Goal: Information Seeking & Learning: Learn about a topic

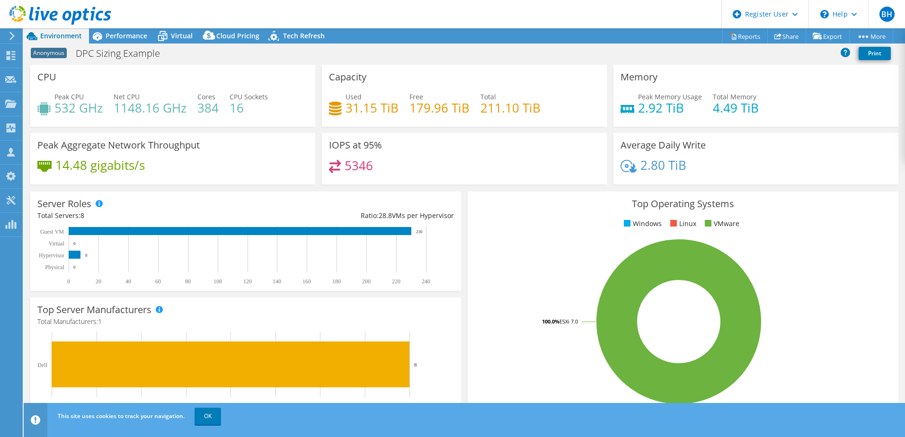
select select "EUFrankfurt"
select select "EUR"
click at [138, 35] on span "Performance" at bounding box center [127, 35] width 42 height 9
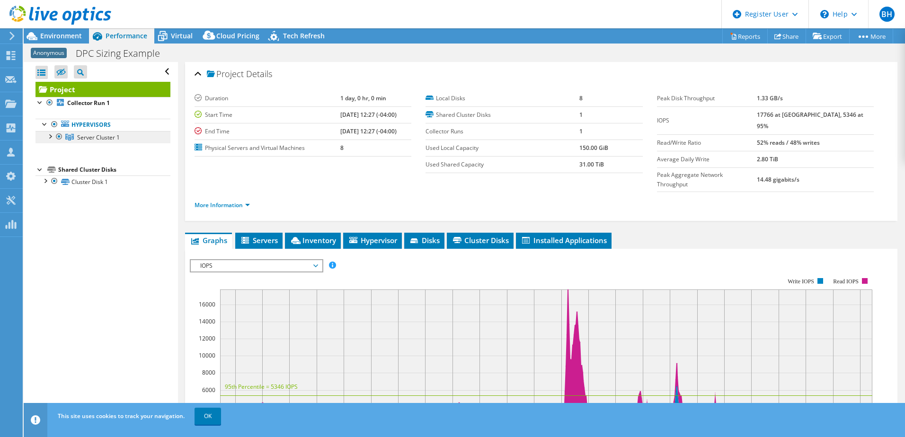
click at [44, 135] on link "Server Cluster 1" at bounding box center [102, 137] width 135 height 12
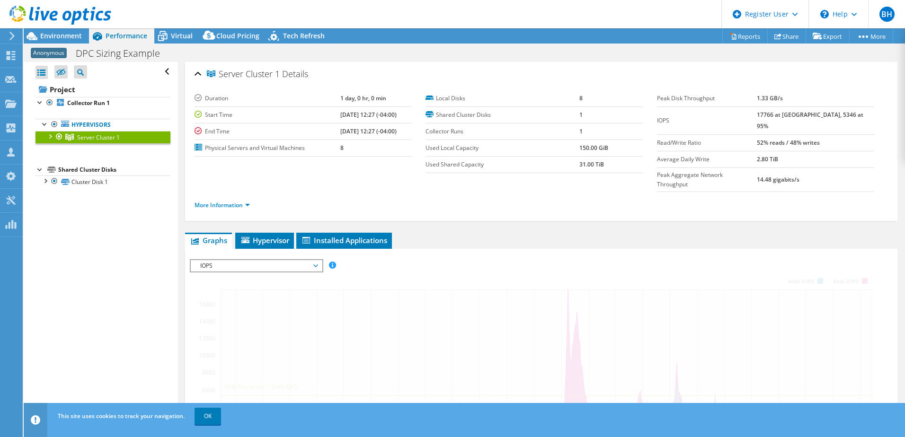
click at [52, 138] on div at bounding box center [49, 135] width 9 height 9
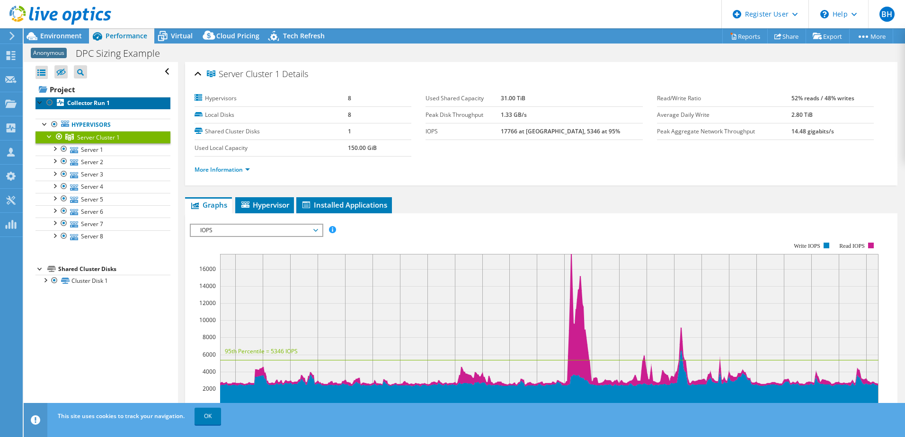
click at [89, 101] on b "Collector Run 1" at bounding box center [88, 103] width 43 height 8
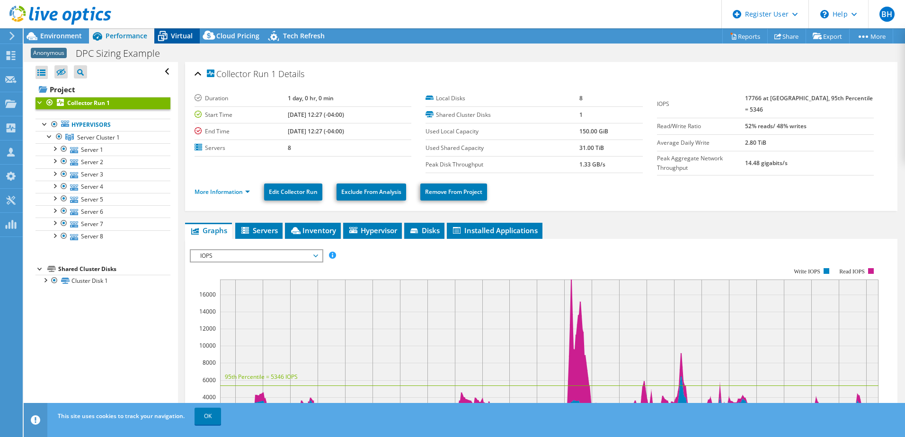
click at [171, 32] on span "Virtual" at bounding box center [182, 35] width 22 height 9
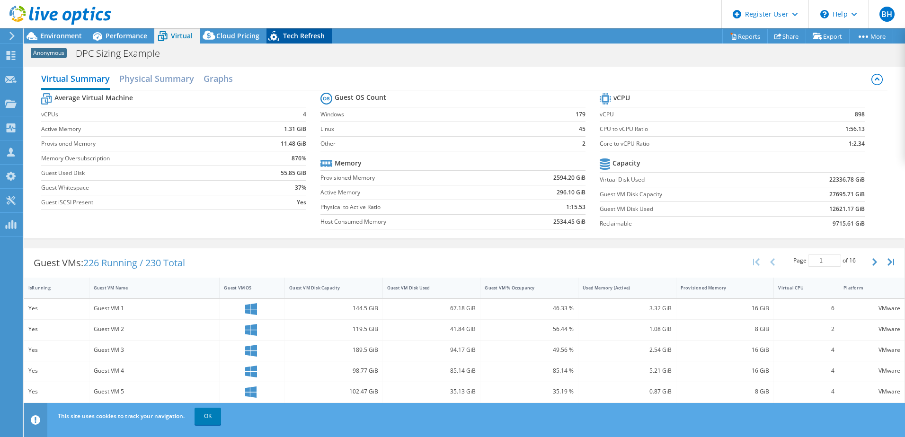
click at [311, 35] on span "Tech Refresh" at bounding box center [304, 35] width 42 height 9
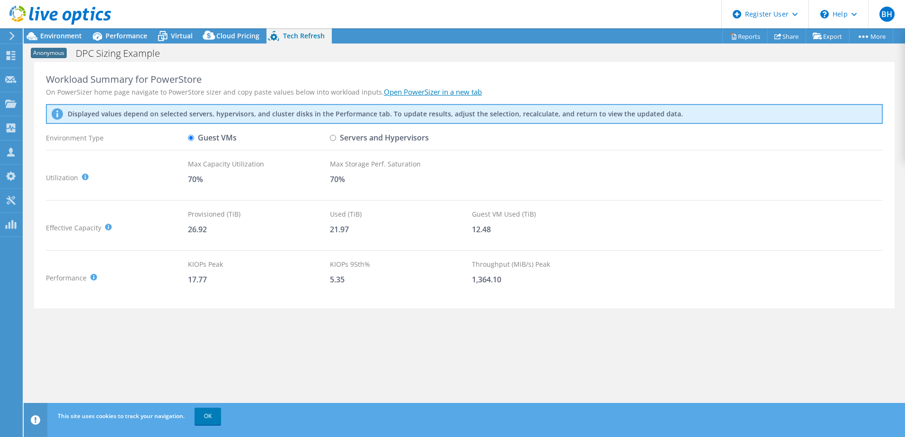
click at [453, 88] on link "Open PowerSizer in a new tab" at bounding box center [433, 91] width 98 height 9
click at [242, 30] on div "Cloud Pricing" at bounding box center [233, 35] width 67 height 15
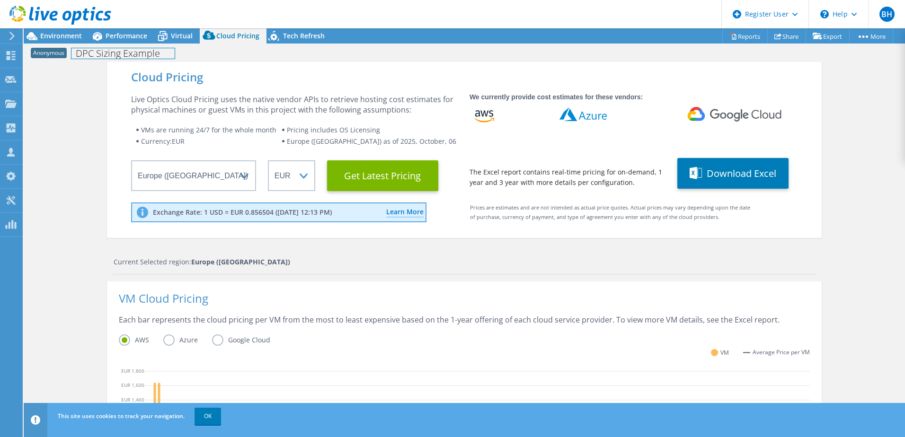
click at [135, 44] on div "Anonymous DPC Sizing Example Print" at bounding box center [464, 53] width 881 height 18
click at [135, 42] on div "Performance" at bounding box center [121, 35] width 65 height 15
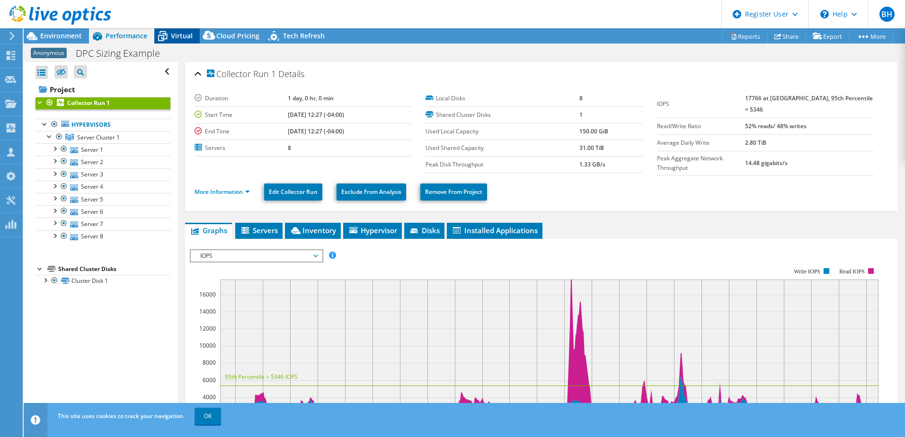
click at [167, 37] on icon at bounding box center [162, 36] width 17 height 17
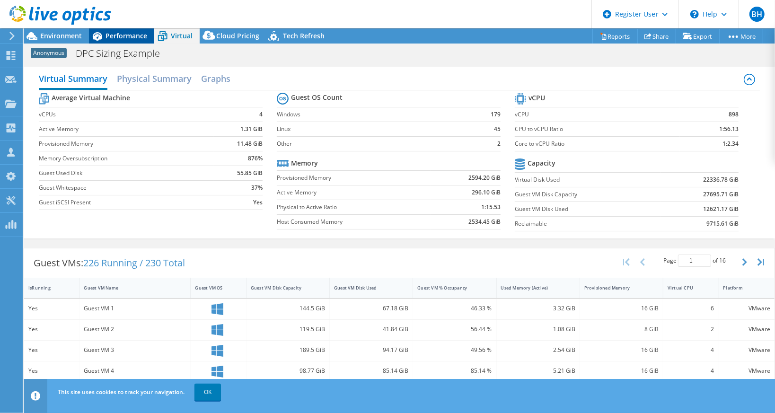
click at [113, 35] on span "Performance" at bounding box center [127, 35] width 42 height 9
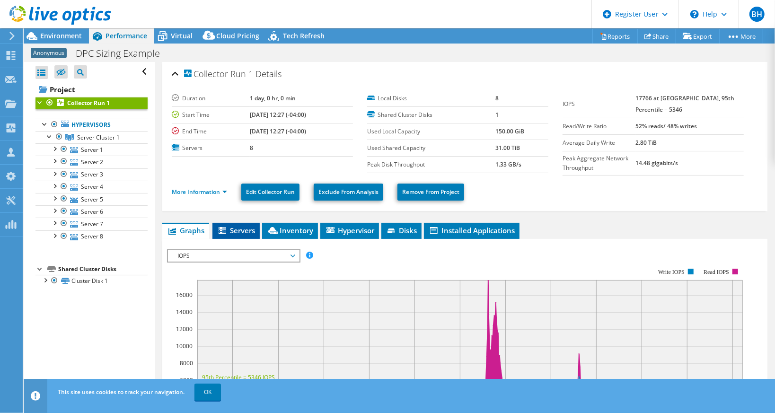
click at [234, 227] on span "Servers" at bounding box center [236, 230] width 38 height 9
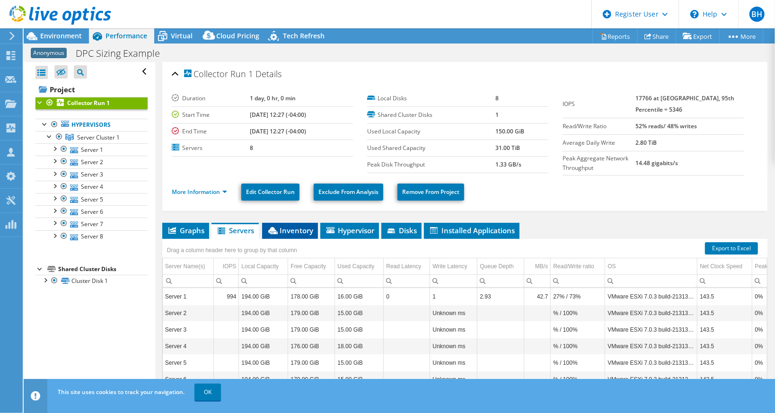
click at [300, 227] on span "Inventory" at bounding box center [290, 230] width 46 height 9
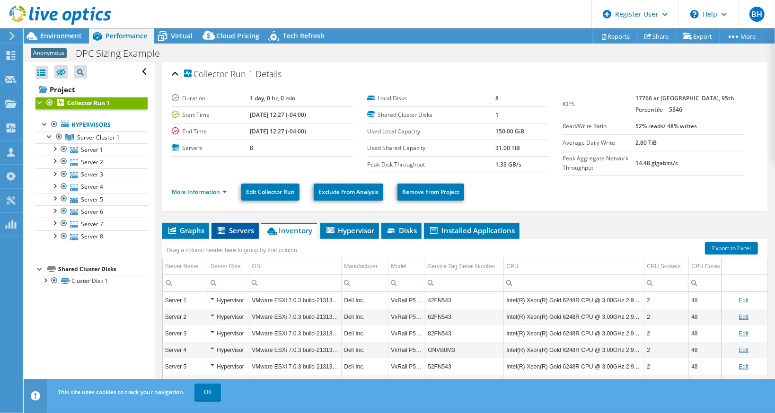
click at [229, 226] on span "Servers" at bounding box center [235, 230] width 38 height 9
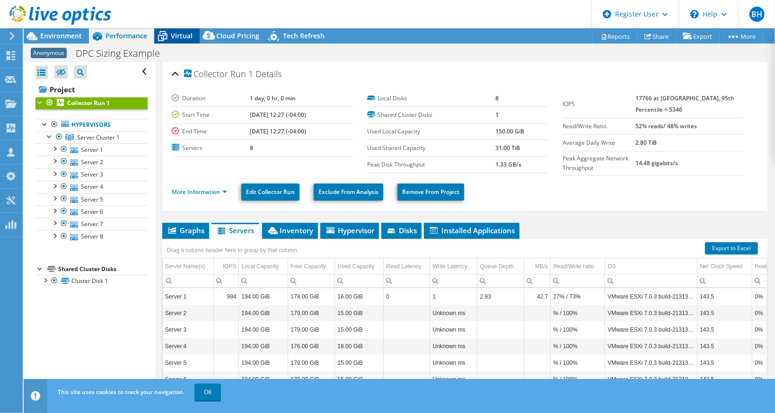
click at [182, 33] on span "Virtual" at bounding box center [182, 35] width 22 height 9
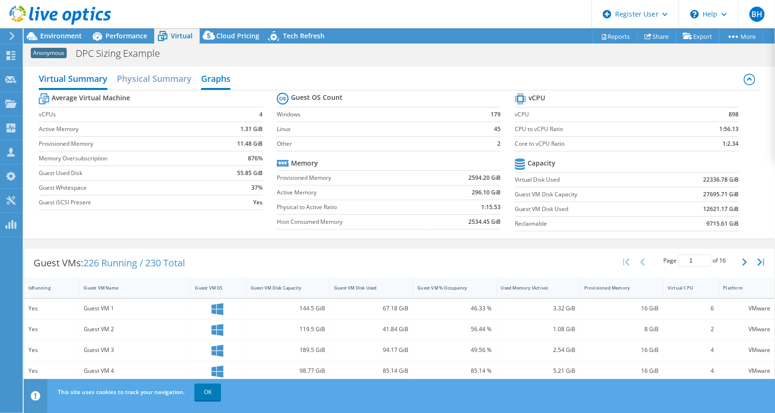
click at [220, 79] on h2 "Graphs" at bounding box center [215, 79] width 29 height 21
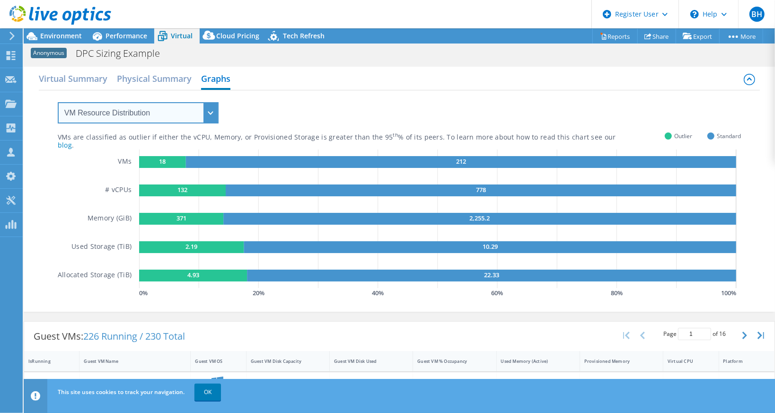
click at [182, 110] on select "VM Resource Distribution Provisioning Contrast Over Provisioning" at bounding box center [138, 112] width 161 height 21
select select "Provisioning Contrast"
click at [58, 102] on select "VM Resource Distribution Provisioning Contrast Over Provisioning" at bounding box center [138, 112] width 161 height 21
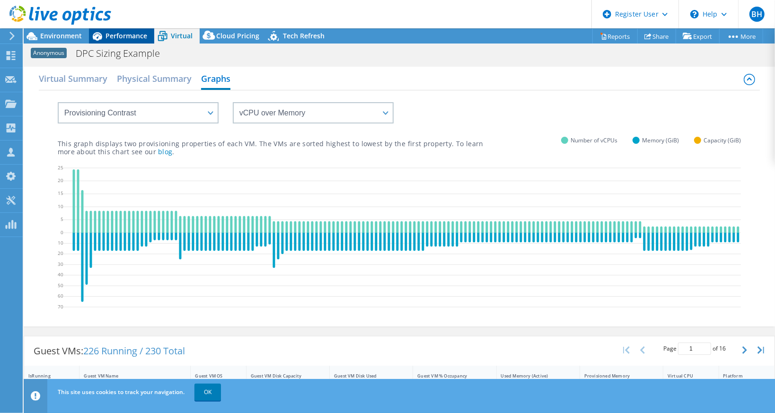
click at [116, 36] on span "Performance" at bounding box center [127, 35] width 42 height 9
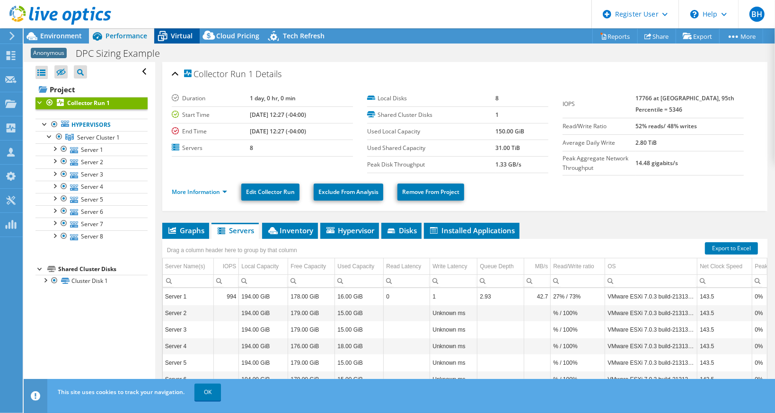
click at [183, 34] on span "Virtual" at bounding box center [182, 35] width 22 height 9
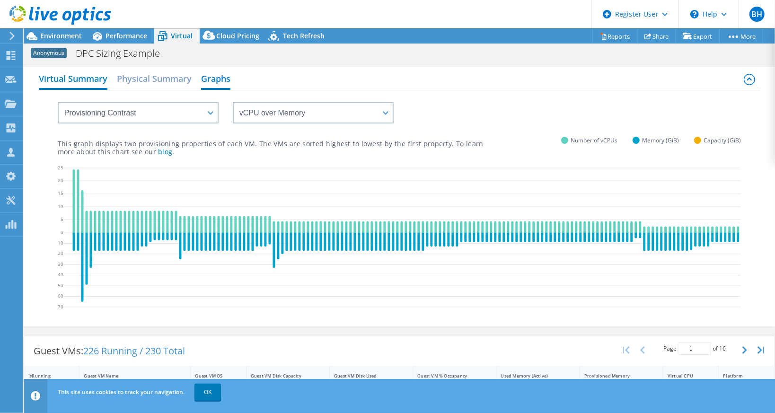
click at [78, 81] on h2 "Virtual Summary" at bounding box center [73, 79] width 69 height 21
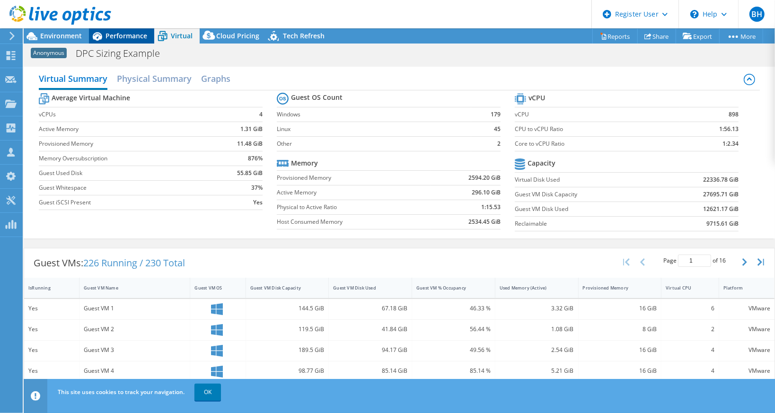
click at [131, 35] on span "Performance" at bounding box center [127, 35] width 42 height 9
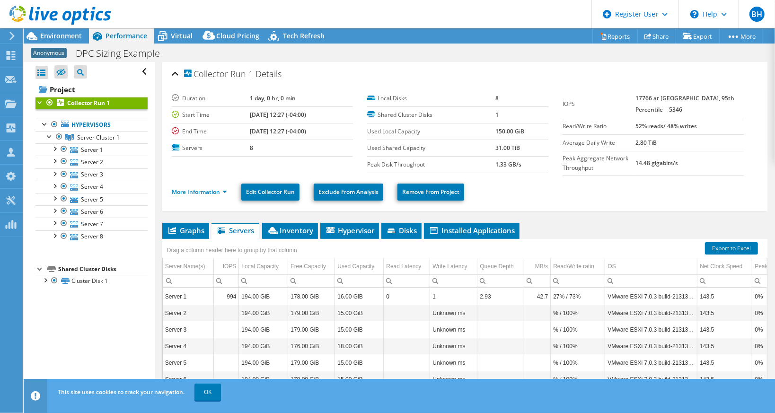
scroll to position [80, 0]
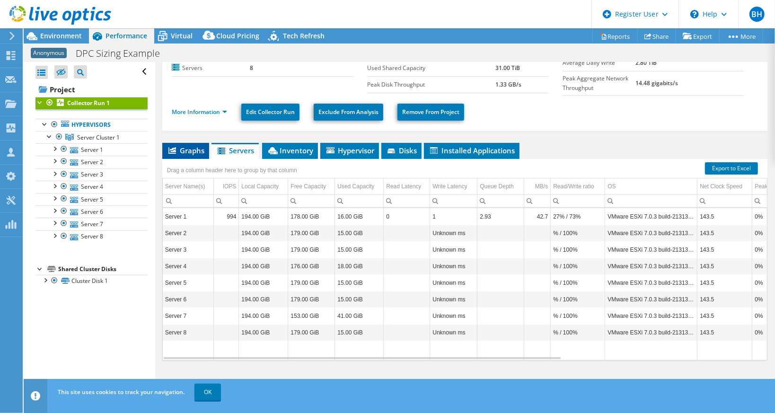
click at [193, 155] on li "Graphs" at bounding box center [185, 151] width 47 height 16
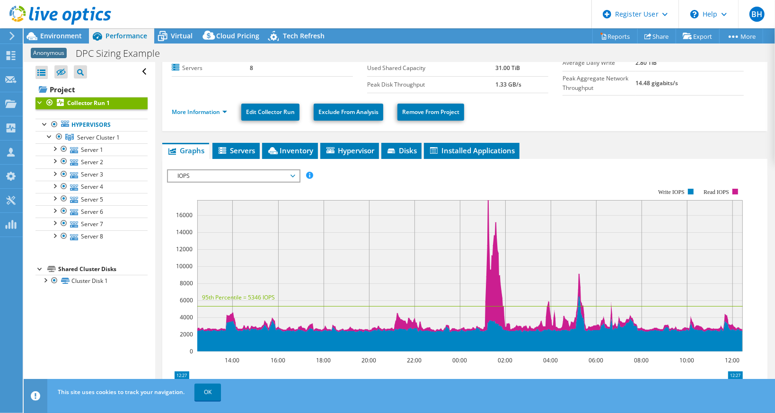
click at [281, 176] on span "IOPS" at bounding box center [234, 175] width 122 height 11
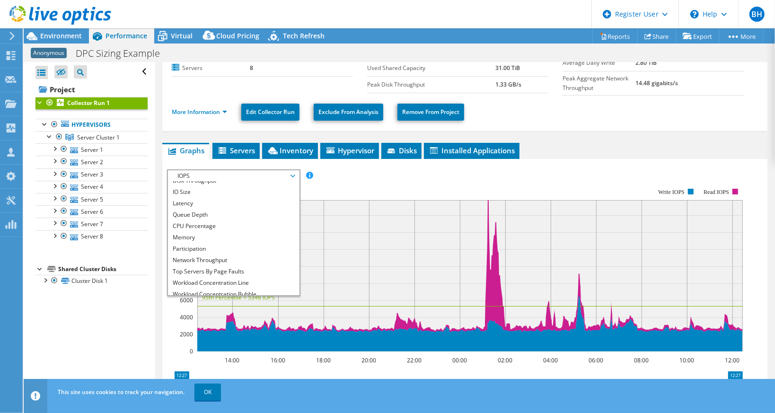
scroll to position [34, 0]
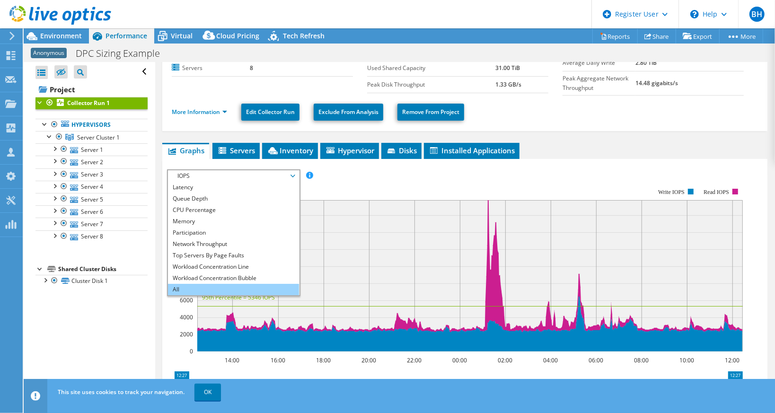
click at [239, 289] on li "All" at bounding box center [233, 289] width 131 height 11
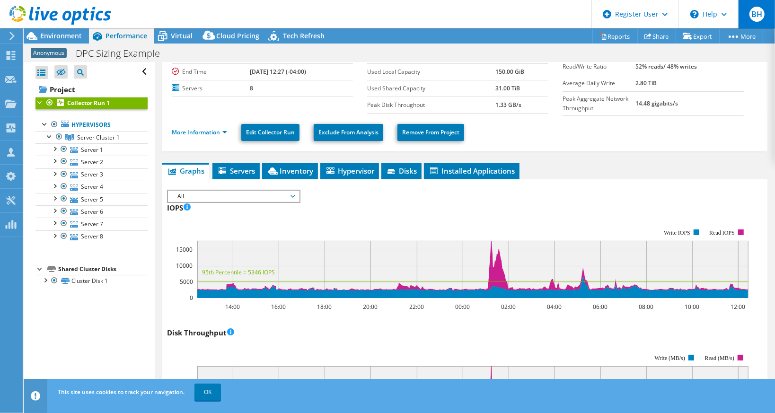
scroll to position [56, 0]
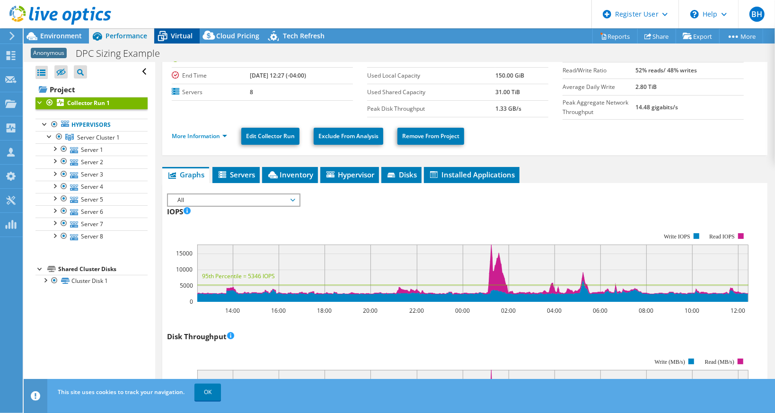
click at [177, 37] on span "Virtual" at bounding box center [182, 35] width 22 height 9
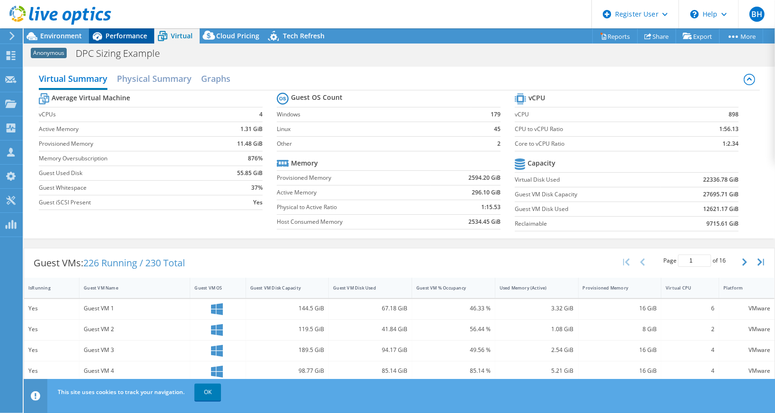
click at [126, 33] on span "Performance" at bounding box center [127, 35] width 42 height 9
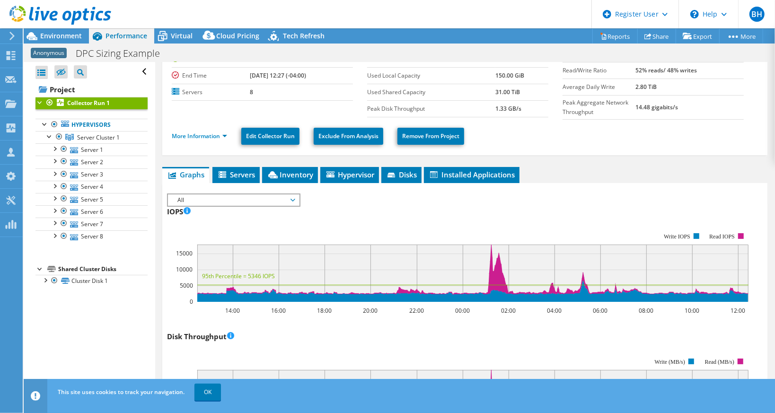
scroll to position [0, 0]
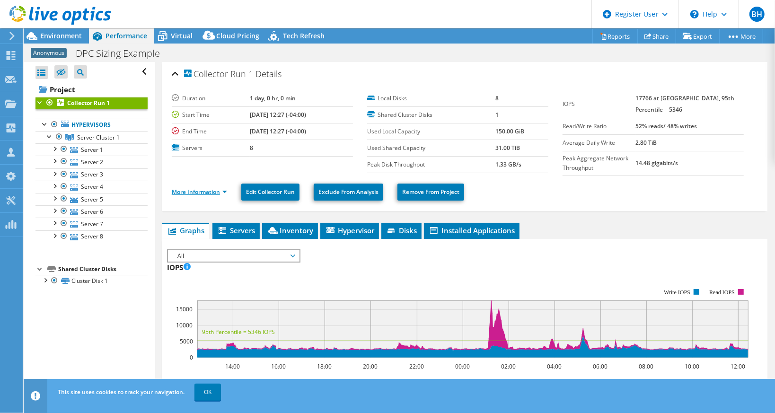
click at [212, 192] on link "More Information" at bounding box center [199, 192] width 55 height 8
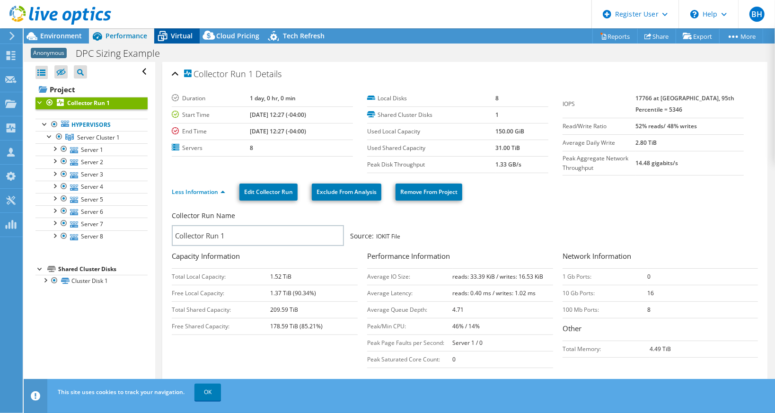
click at [183, 35] on span "Virtual" at bounding box center [182, 35] width 22 height 9
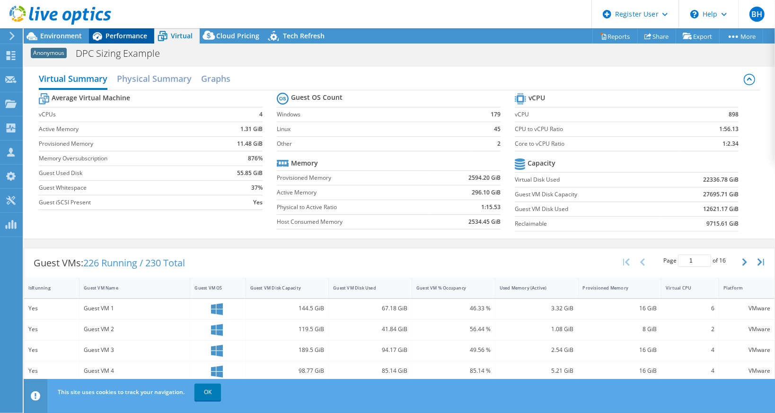
click at [129, 33] on span "Performance" at bounding box center [127, 35] width 42 height 9
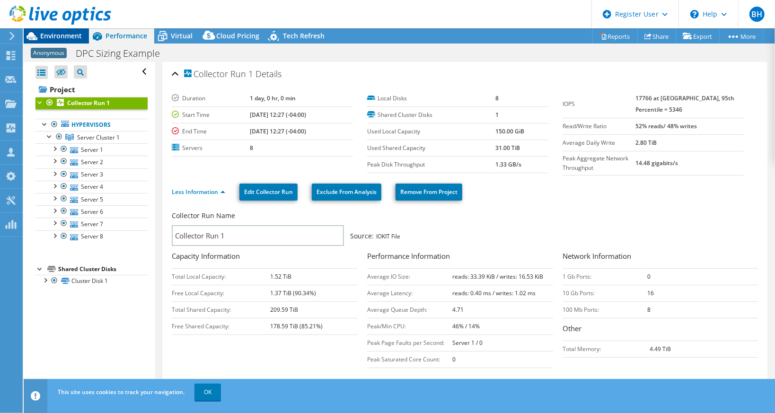
click at [53, 34] on span "Environment" at bounding box center [61, 35] width 42 height 9
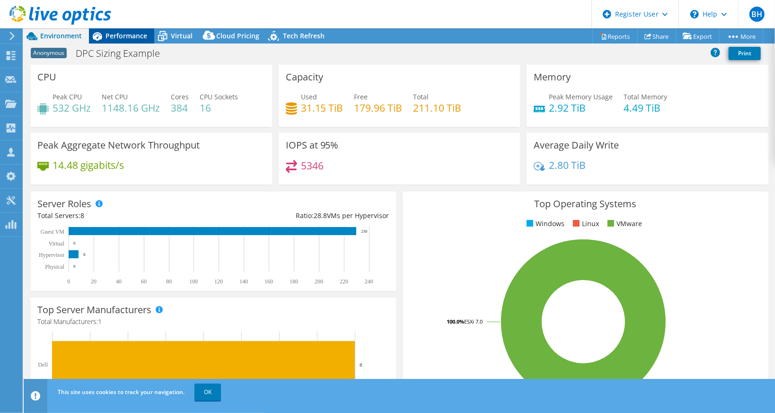
click at [125, 35] on span "Performance" at bounding box center [127, 35] width 42 height 9
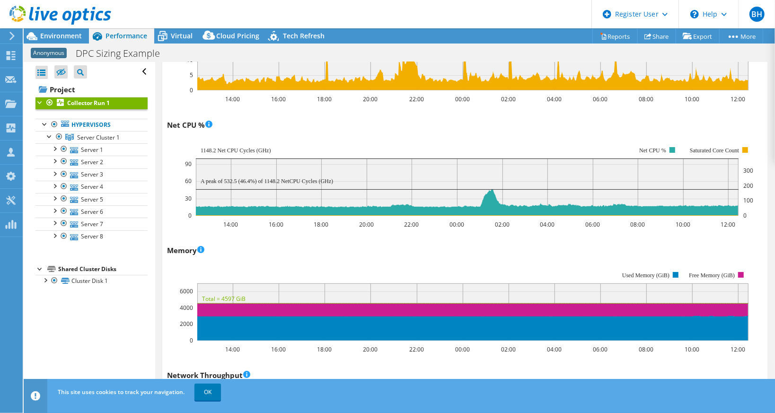
scroll to position [991, 0]
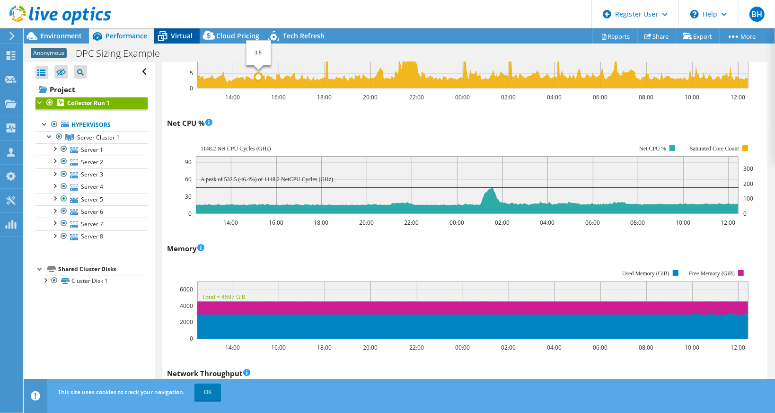
click at [177, 43] on div "Virtual" at bounding box center [176, 35] width 45 height 15
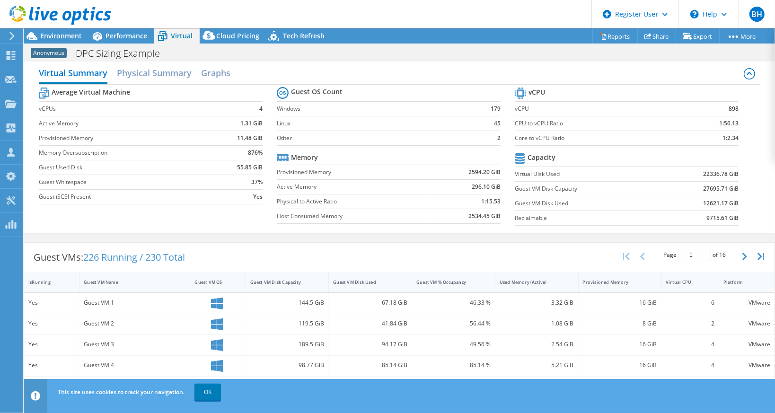
scroll to position [0, 0]
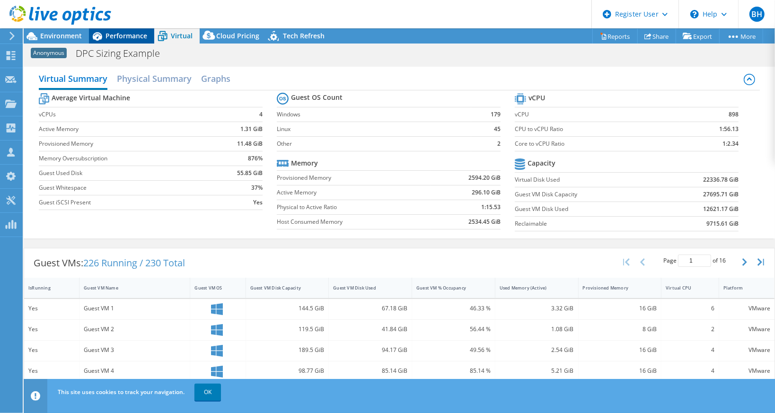
click at [128, 34] on span "Performance" at bounding box center [127, 35] width 42 height 9
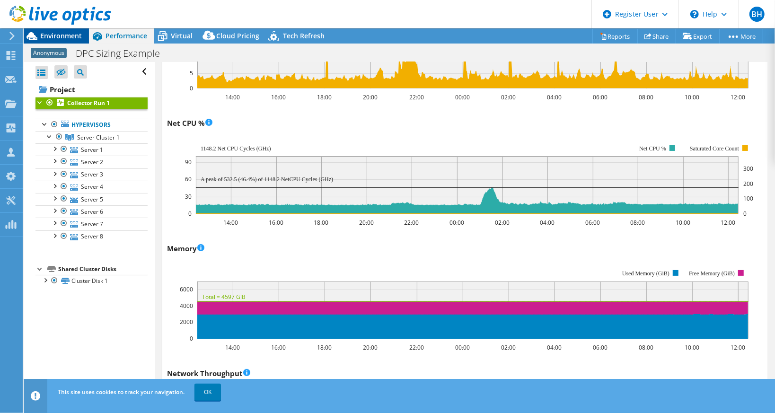
click at [67, 36] on span "Environment" at bounding box center [61, 35] width 42 height 9
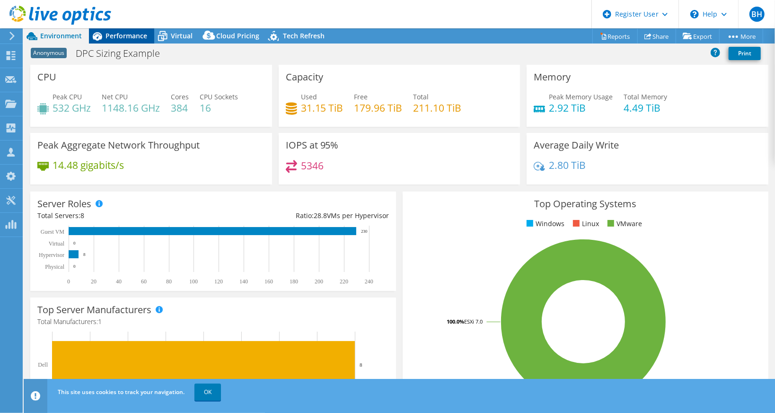
click at [132, 38] on span "Performance" at bounding box center [127, 35] width 42 height 9
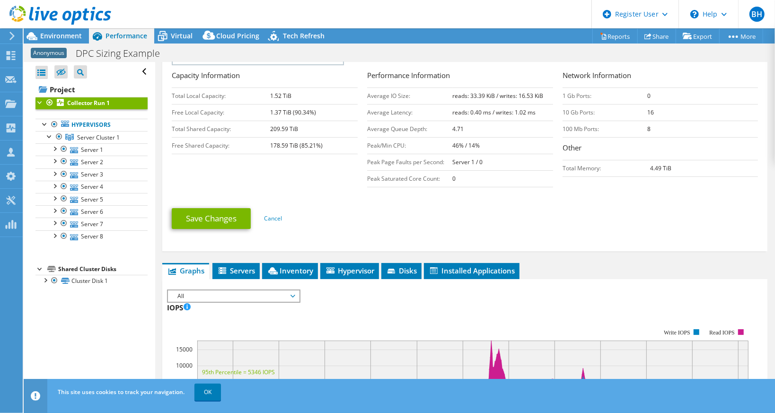
scroll to position [187, 0]
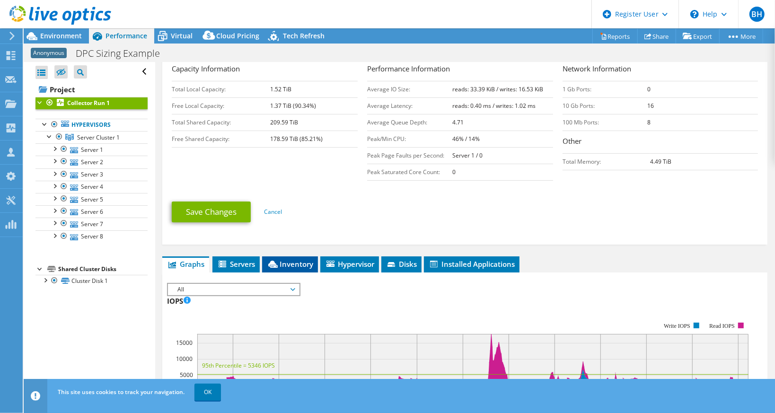
click at [295, 256] on li "Inventory" at bounding box center [290, 264] width 56 height 16
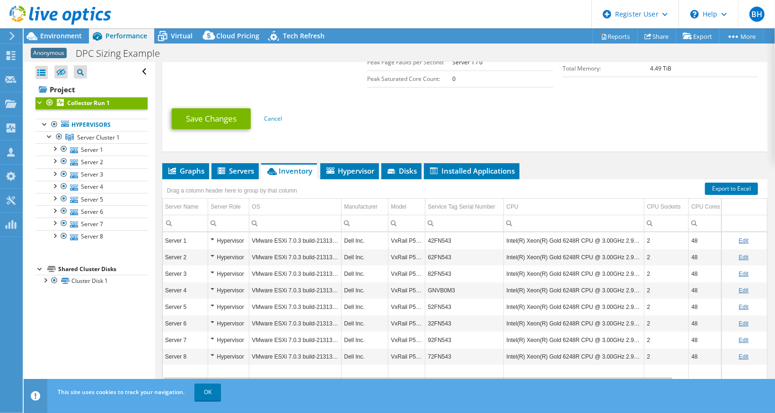
scroll to position [283, 0]
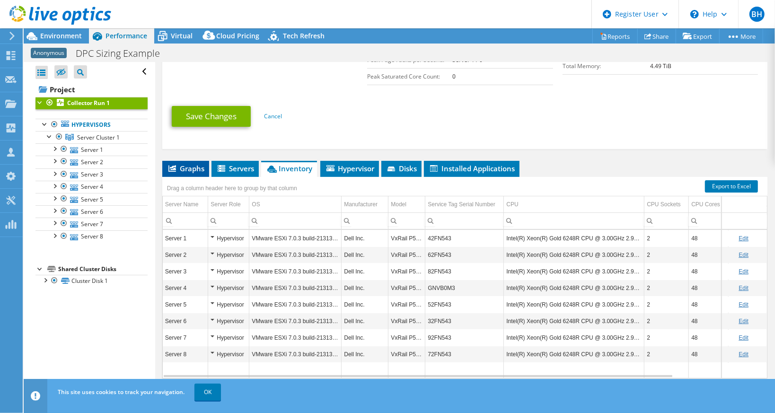
click at [184, 170] on li "Graphs" at bounding box center [185, 169] width 47 height 16
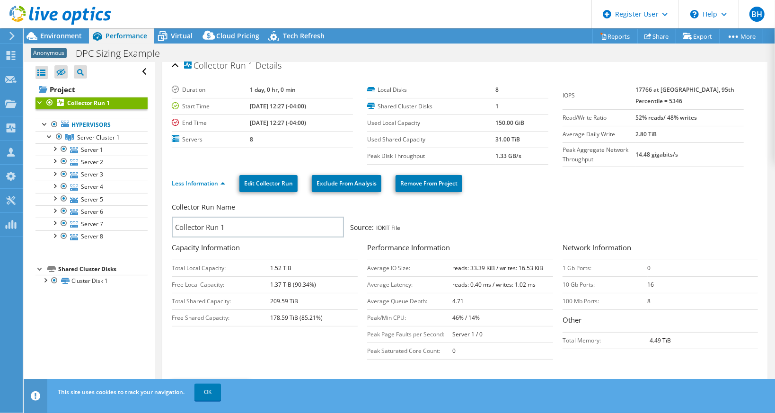
scroll to position [0, 0]
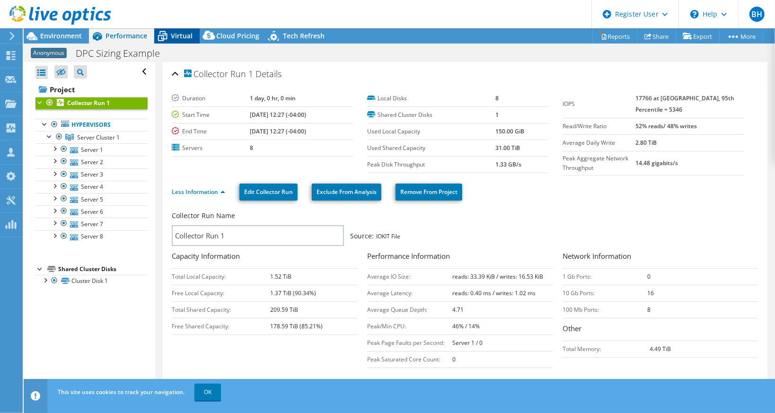
click at [176, 35] on span "Virtual" at bounding box center [182, 35] width 22 height 9
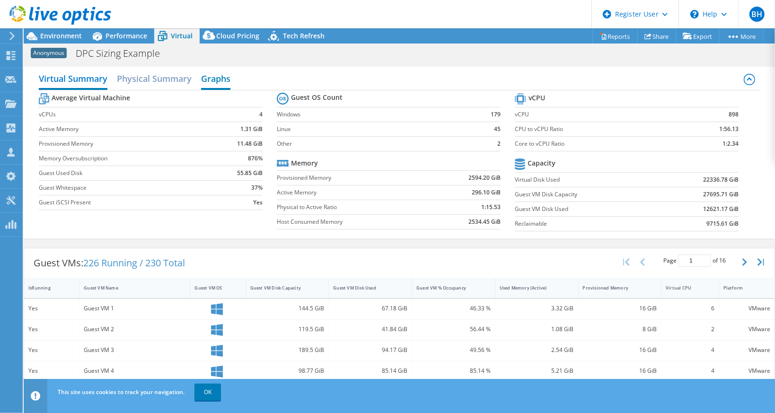
click at [212, 81] on h2 "Graphs" at bounding box center [215, 79] width 29 height 21
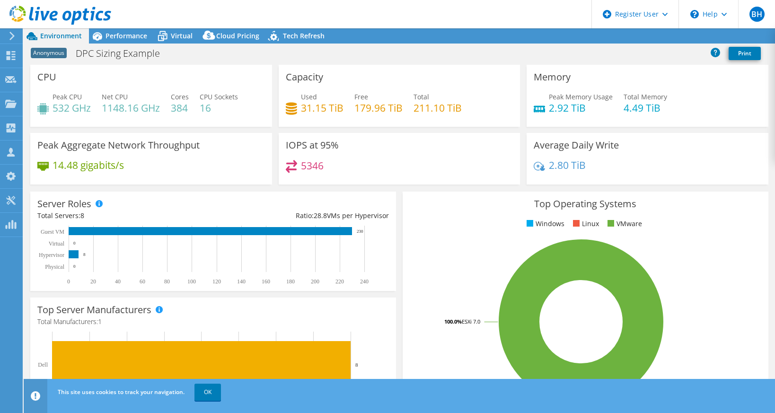
select select "USEast"
select select "USD"
click at [125, 35] on span "Performance" at bounding box center [127, 35] width 42 height 9
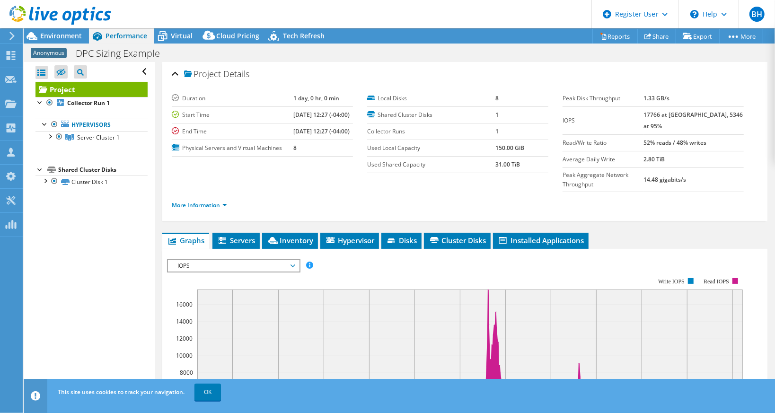
click at [248, 261] on span "IOPS" at bounding box center [234, 265] width 122 height 11
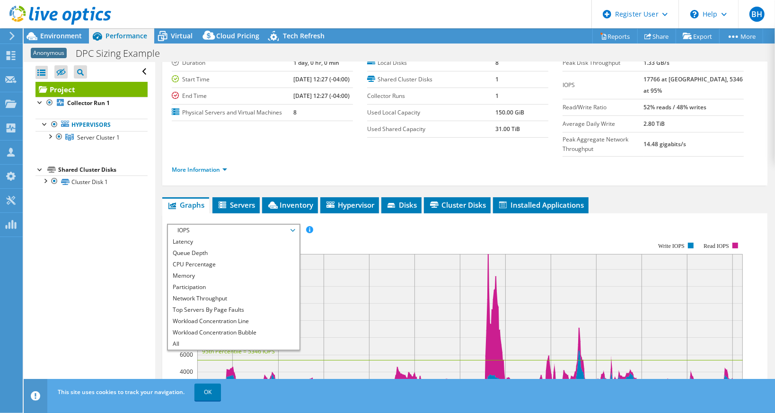
scroll to position [37, 0]
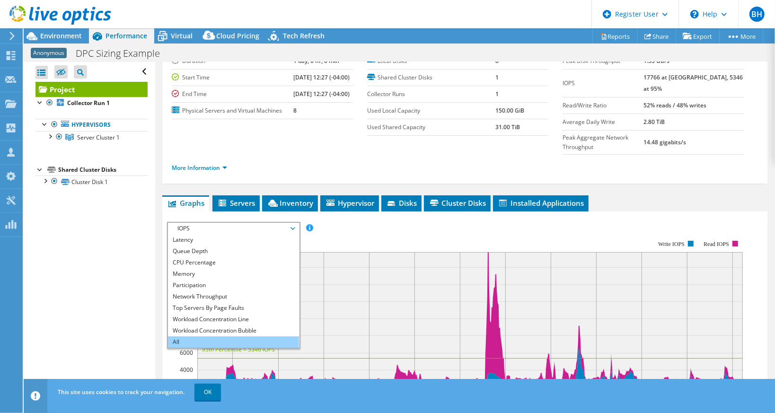
click at [225, 339] on li "All" at bounding box center [233, 341] width 131 height 11
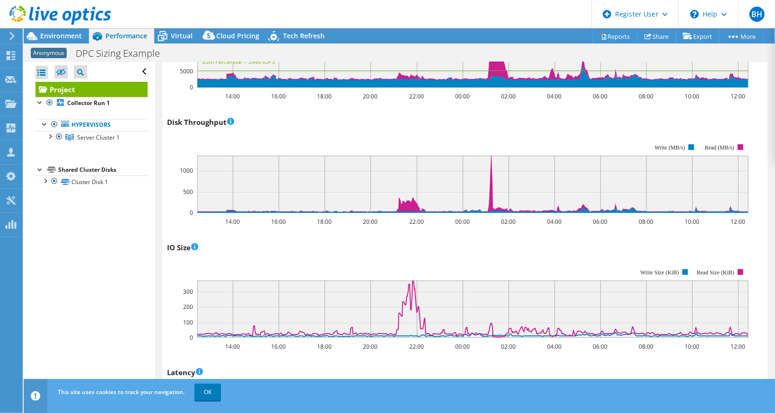
scroll to position [0, 0]
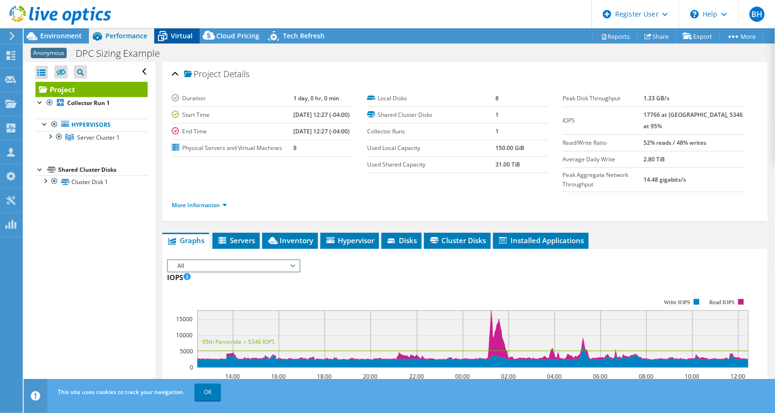
click at [171, 35] on span "Virtual" at bounding box center [182, 35] width 22 height 9
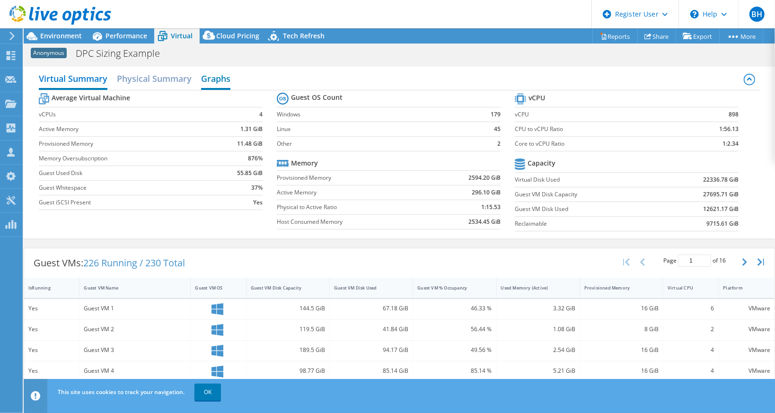
click at [205, 77] on h2 "Graphs" at bounding box center [215, 79] width 29 height 21
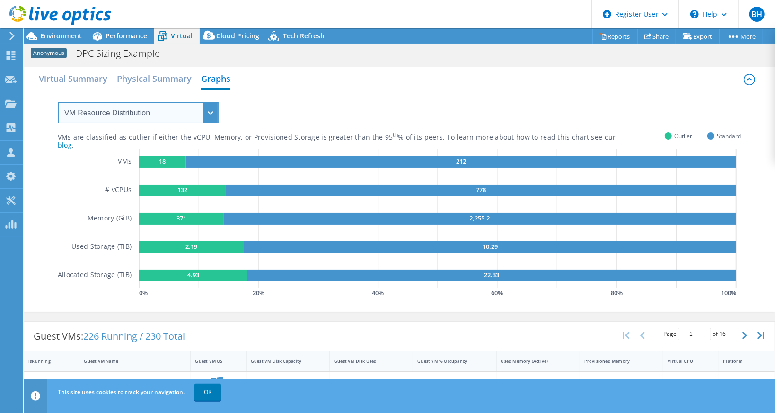
click at [169, 112] on select "VM Resource Distribution Provisioning Contrast Over Provisioning" at bounding box center [138, 112] width 161 height 21
select select "Provisioning Contrast"
click at [58, 102] on select "VM Resource Distribution Provisioning Contrast Over Provisioning" at bounding box center [138, 112] width 161 height 21
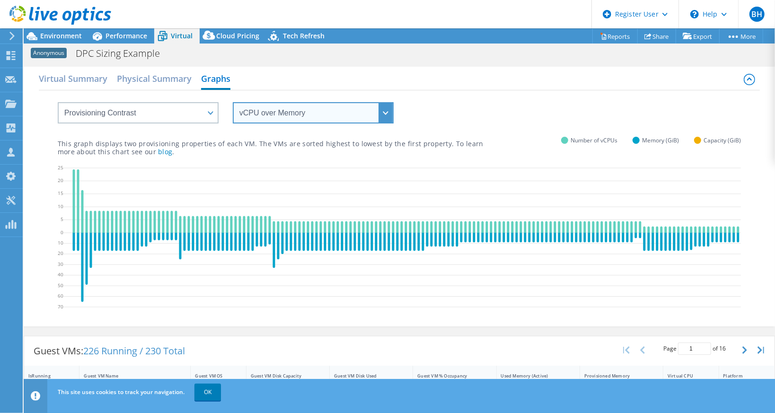
click at [270, 115] on select "vCPU over Memory vCPU over Capacity Memory over vCPU Memory over Capacity Capac…" at bounding box center [313, 112] width 161 height 21
select select "Memory over Capacity"
click at [233, 102] on select "vCPU over Memory vCPU over Capacity Memory over vCPU Memory over Capacity Capac…" at bounding box center [313, 112] width 161 height 21
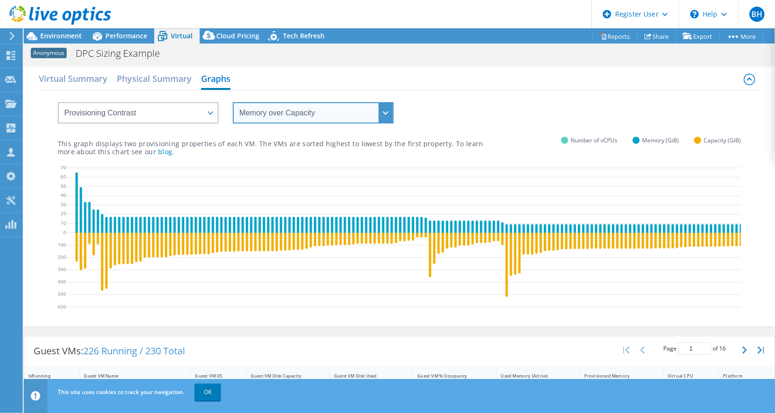
click at [257, 103] on select "vCPU over Memory vCPU over Capacity Memory over vCPU Memory over Capacity Capac…" at bounding box center [313, 112] width 161 height 21
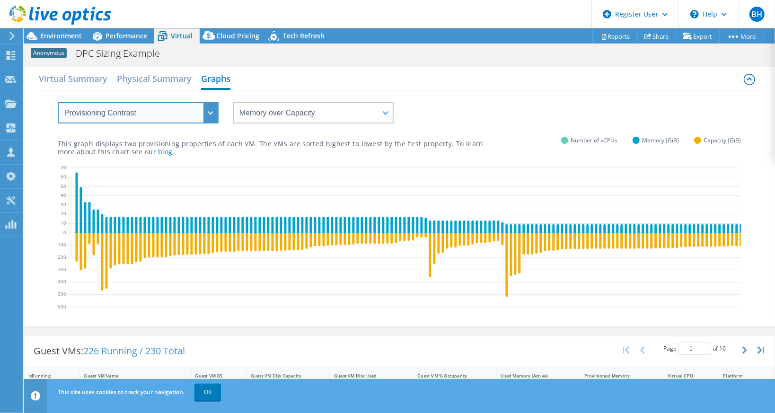
click at [186, 107] on select "VM Resource Distribution Provisioning Contrast Over Provisioning" at bounding box center [138, 112] width 161 height 21
select select "Over Provisioning"
click at [58, 102] on select "VM Resource Distribution Provisioning Contrast Over Provisioning" at bounding box center [138, 112] width 161 height 21
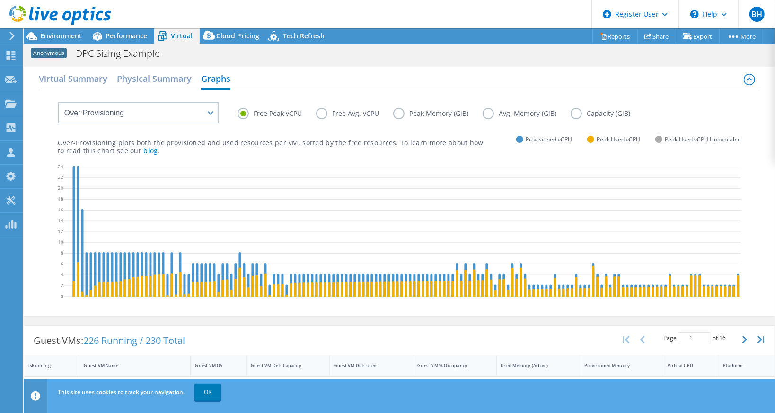
click at [409, 110] on label "Peak Memory (GiB)" at bounding box center [437, 113] width 89 height 11
click at [0, 0] on input "Peak Memory (GiB)" at bounding box center [0, 0] width 0 height 0
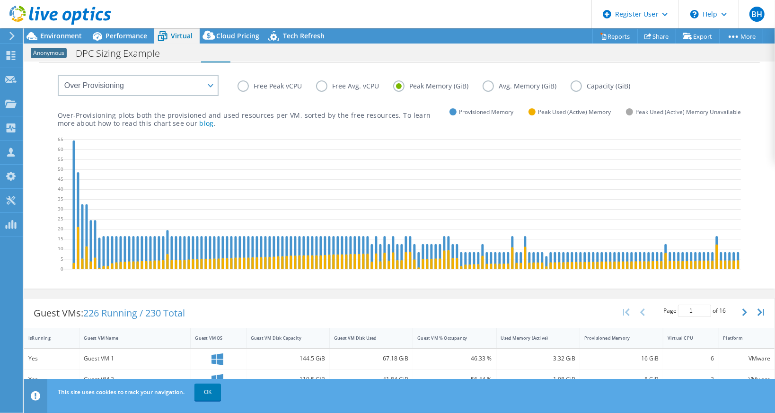
scroll to position [30, 0]
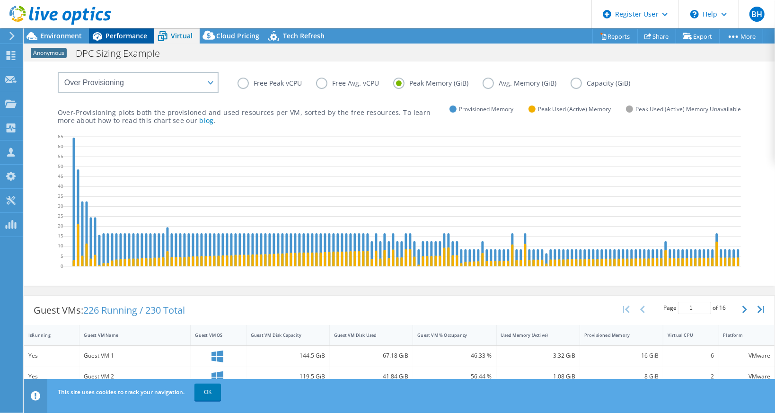
click at [127, 35] on span "Performance" at bounding box center [127, 35] width 42 height 9
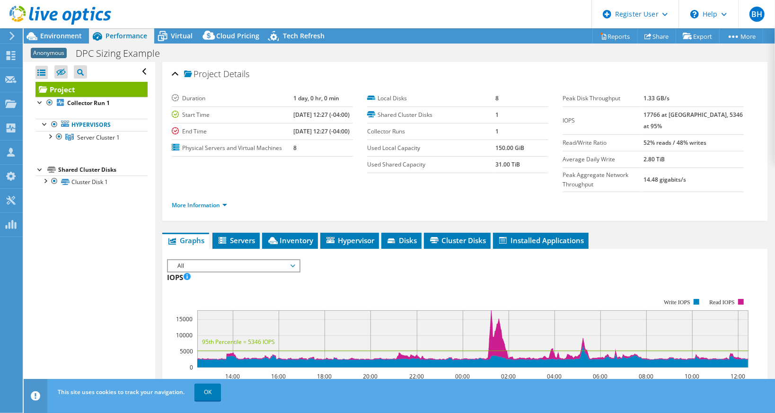
scroll to position [0, 0]
click at [339, 236] on span "Hypervisor" at bounding box center [349, 240] width 49 height 9
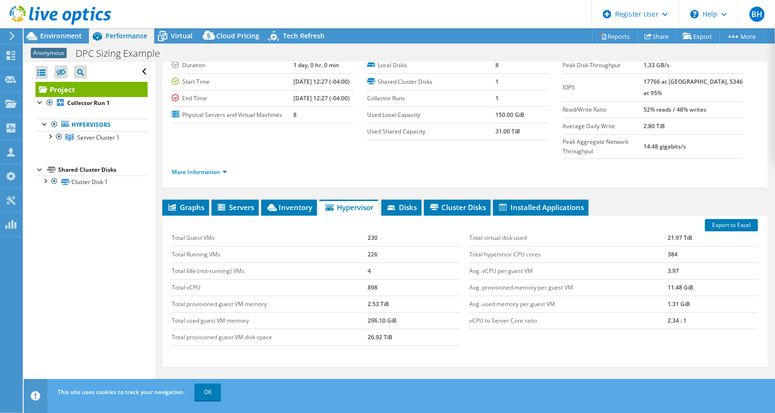
scroll to position [44, 0]
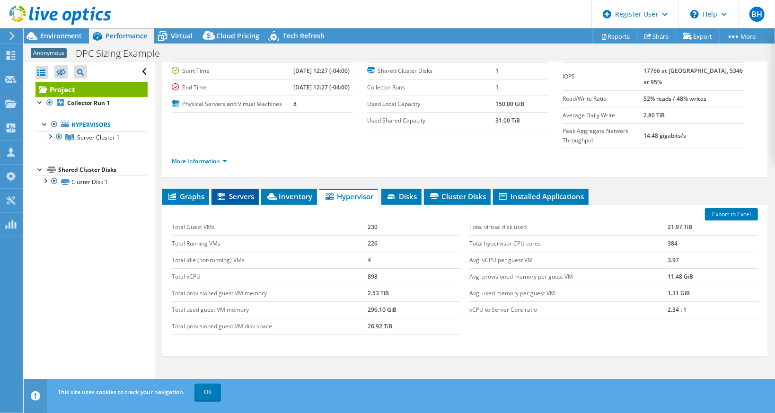
click at [240, 192] on span "Servers" at bounding box center [235, 196] width 38 height 9
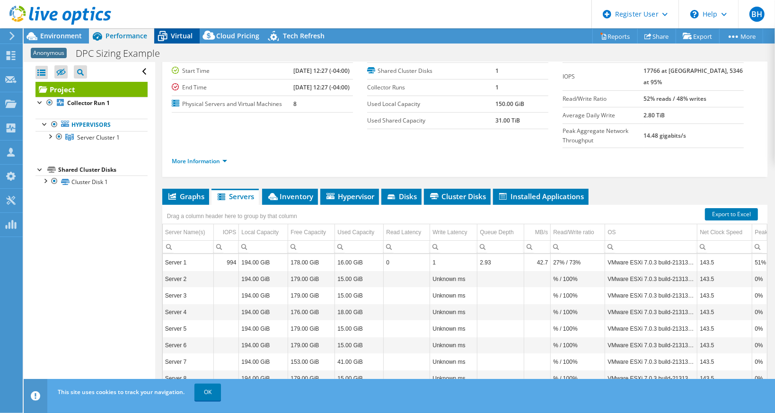
click at [184, 39] on span "Virtual" at bounding box center [182, 35] width 22 height 9
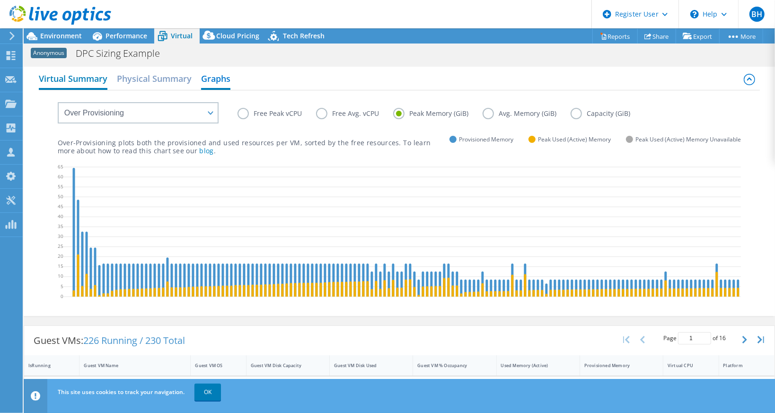
click at [51, 77] on h2 "Virtual Summary" at bounding box center [73, 79] width 69 height 21
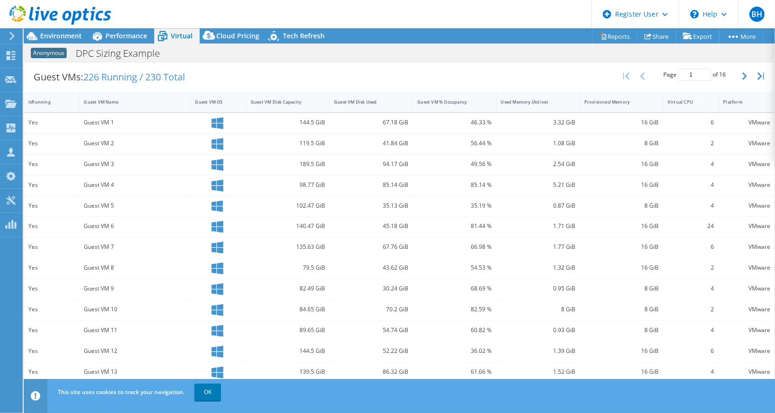
scroll to position [192, 0]
